Goal: Task Accomplishment & Management: Use online tool/utility

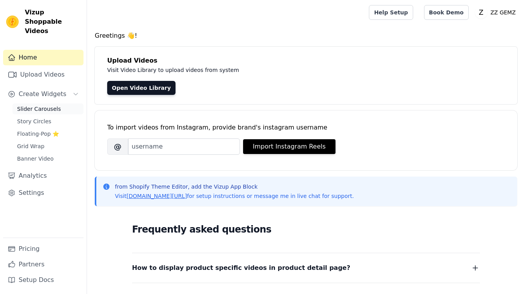
click at [58, 103] on link "Slider Carousels" at bounding box center [47, 108] width 71 height 11
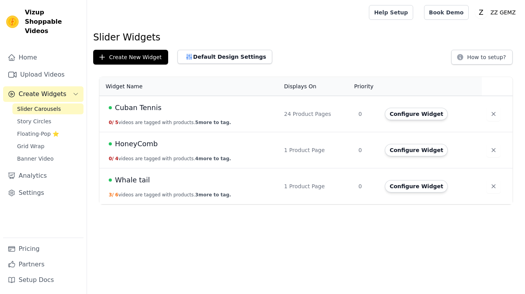
click at [184, 112] on div "Cuban Tennis" at bounding box center [192, 107] width 166 height 11
click at [411, 114] on button "Configure Widget" at bounding box center [416, 114] width 63 height 12
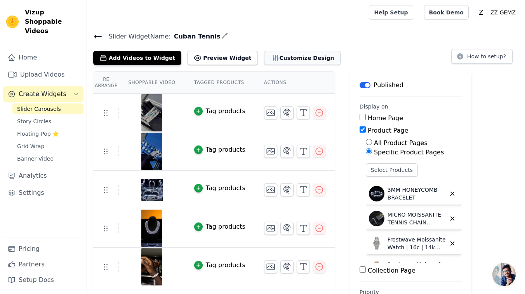
click at [291, 54] on button "Customize Design" at bounding box center [302, 58] width 77 height 14
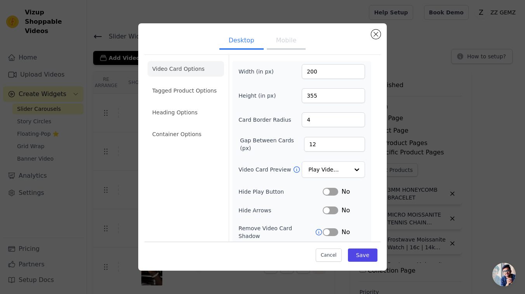
click at [289, 49] on button "Mobile" at bounding box center [286, 41] width 39 height 17
click at [326, 167] on input "Video Card Preview" at bounding box center [329, 170] width 40 height 16
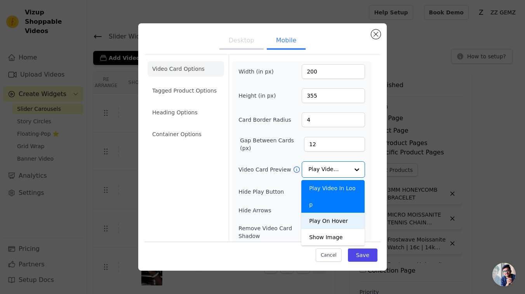
click at [207, 175] on div "Video Card Options Tagged Product Options Heading Options Container Options" at bounding box center [186, 188] width 77 height 266
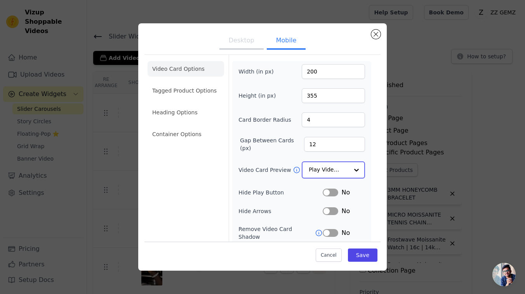
click at [321, 171] on input "Video Card Preview" at bounding box center [329, 170] width 40 height 16
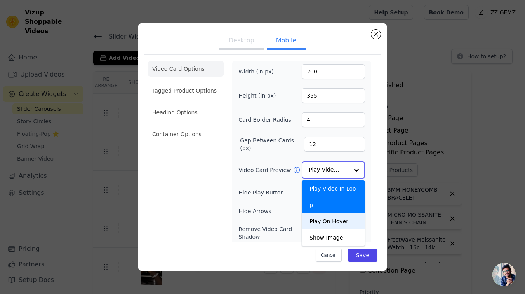
click at [345, 213] on div "Play On Hover" at bounding box center [333, 221] width 63 height 16
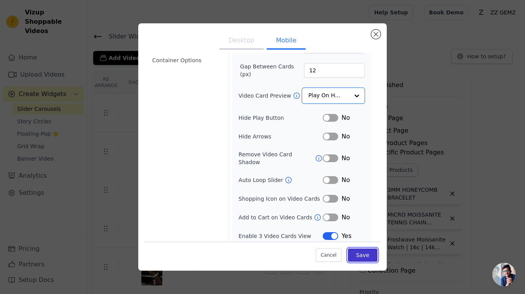
scroll to position [73, 0]
click at [364, 253] on button "Save" at bounding box center [363, 254] width 30 height 13
